Goal: Find specific page/section: Find specific page/section

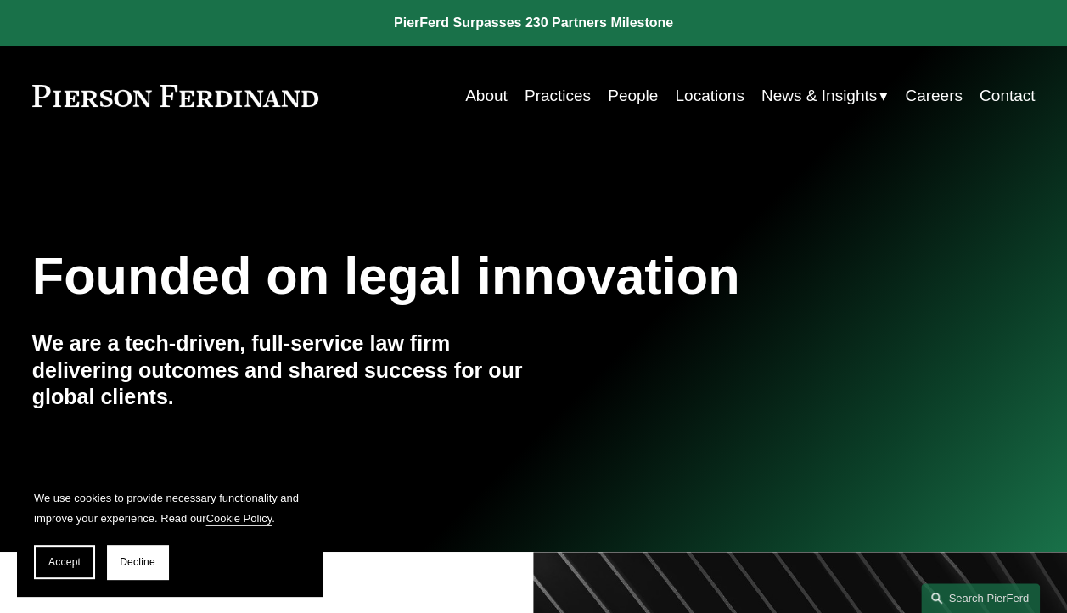
click at [689, 93] on link "Locations" at bounding box center [709, 96] width 69 height 32
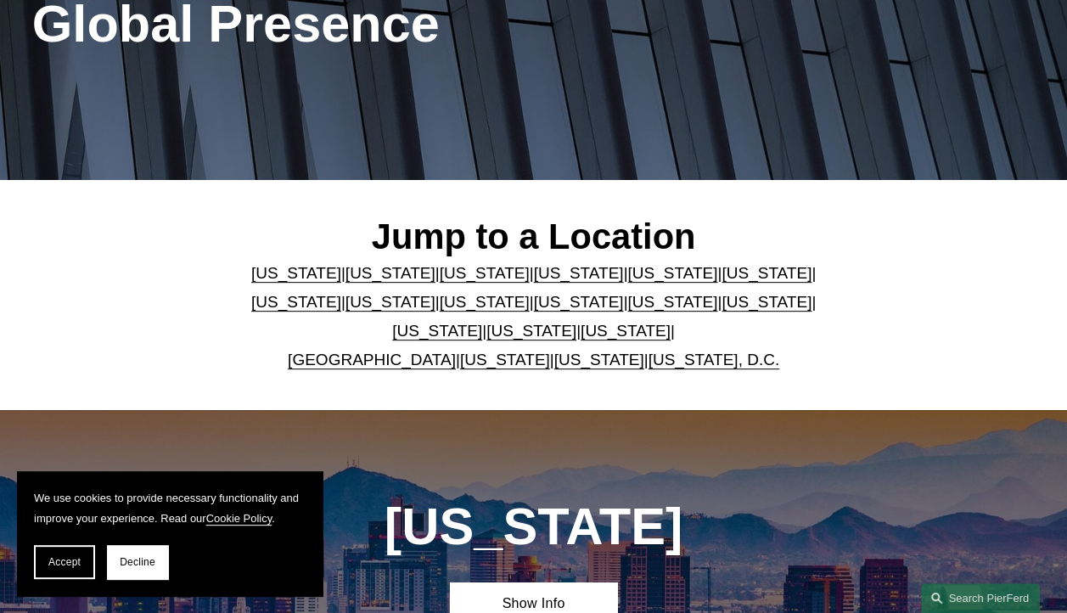
scroll to position [255, 0]
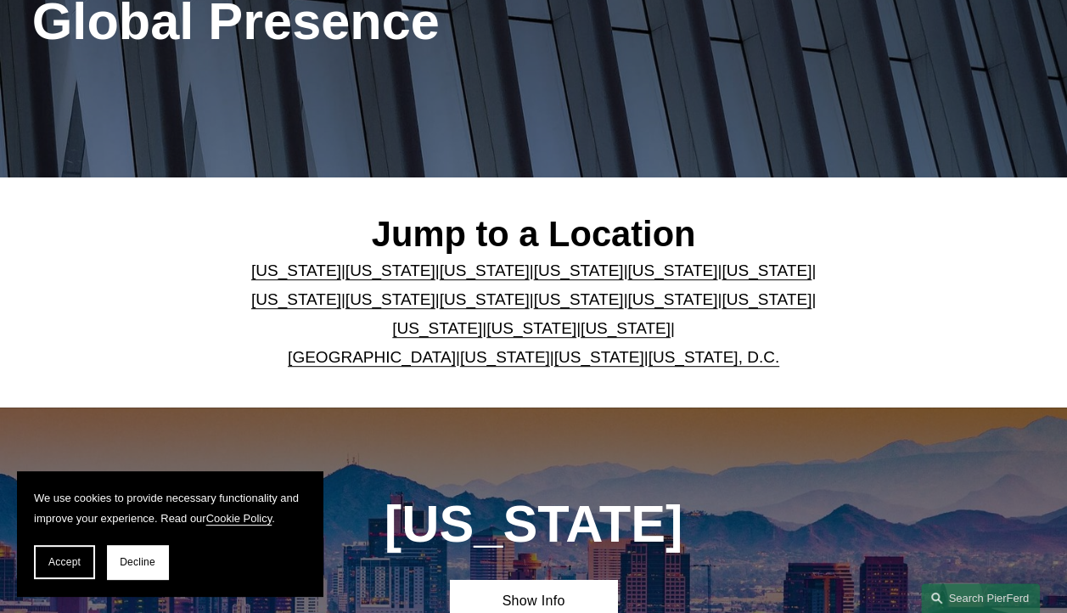
click at [564, 362] on link "Washington" at bounding box center [599, 357] width 90 height 18
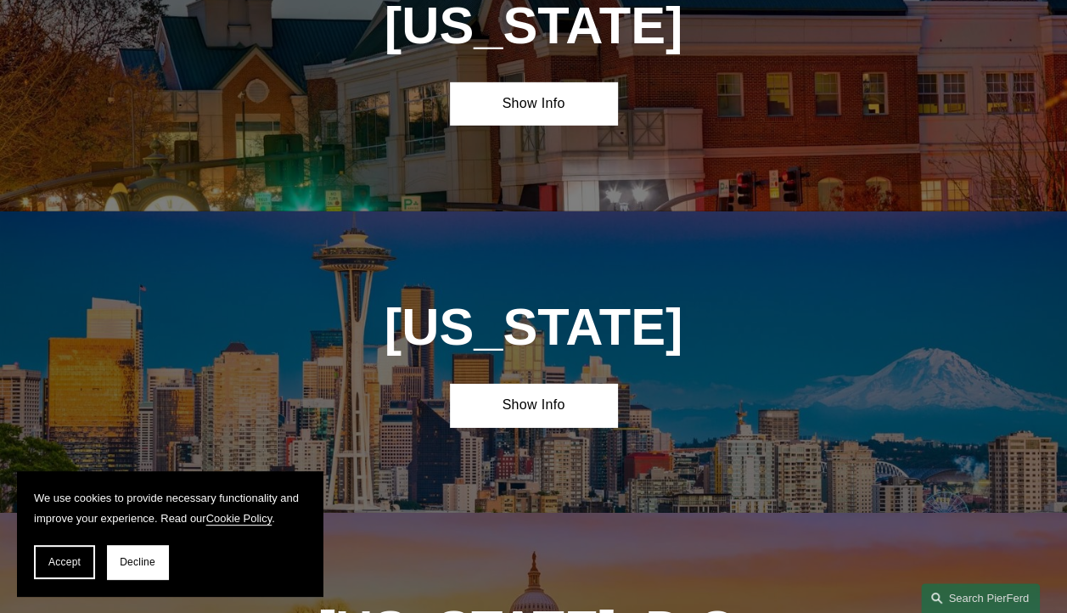
scroll to position [5860, 0]
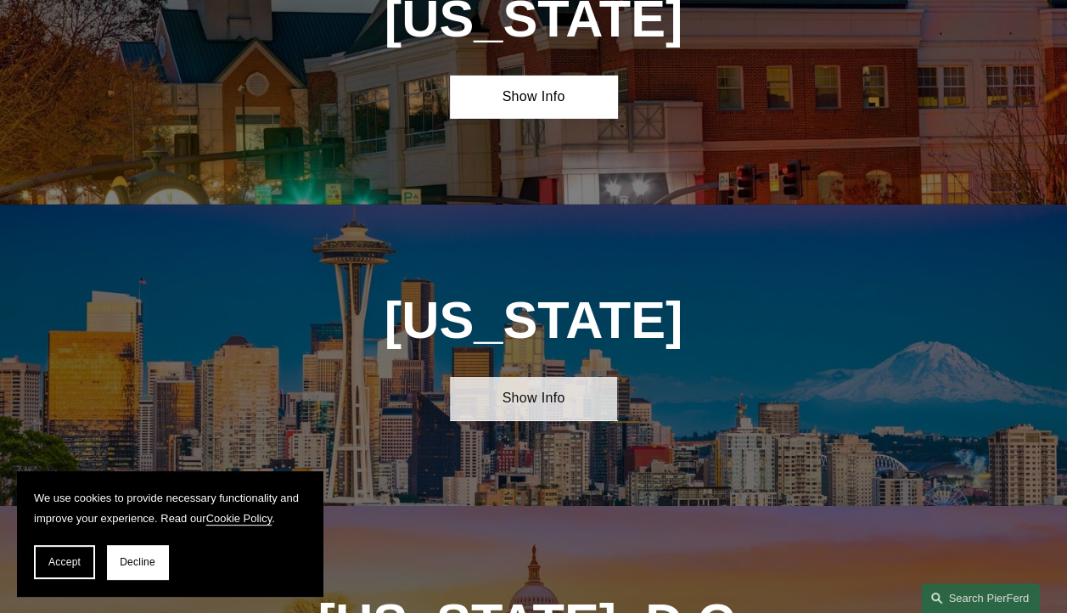
click at [510, 377] on link "Show Info" at bounding box center [533, 398] width 167 height 43
